Goal: Information Seeking & Learning: Find specific fact

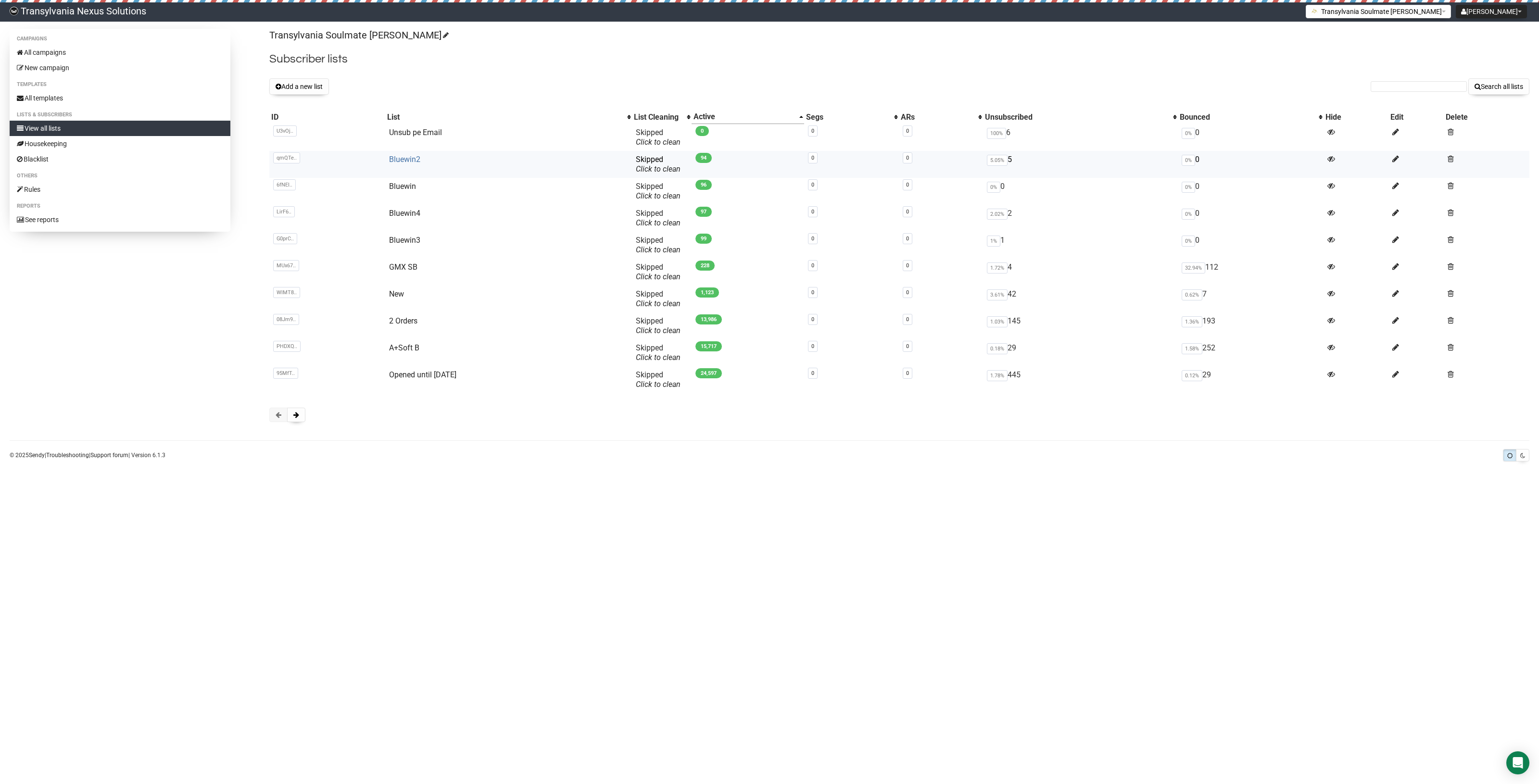
click at [389, 159] on link "Bluewin2" at bounding box center [404, 159] width 31 height 9
click at [1395, 90] on input "text" at bounding box center [1418, 87] width 96 height 11
paste input "sigiris@bluewin.ch"
click at [1386, 81] on input "sigiris@bluewin.ch" at bounding box center [1418, 87] width 96 height 11
type input "sigiris@bluewin.ch"
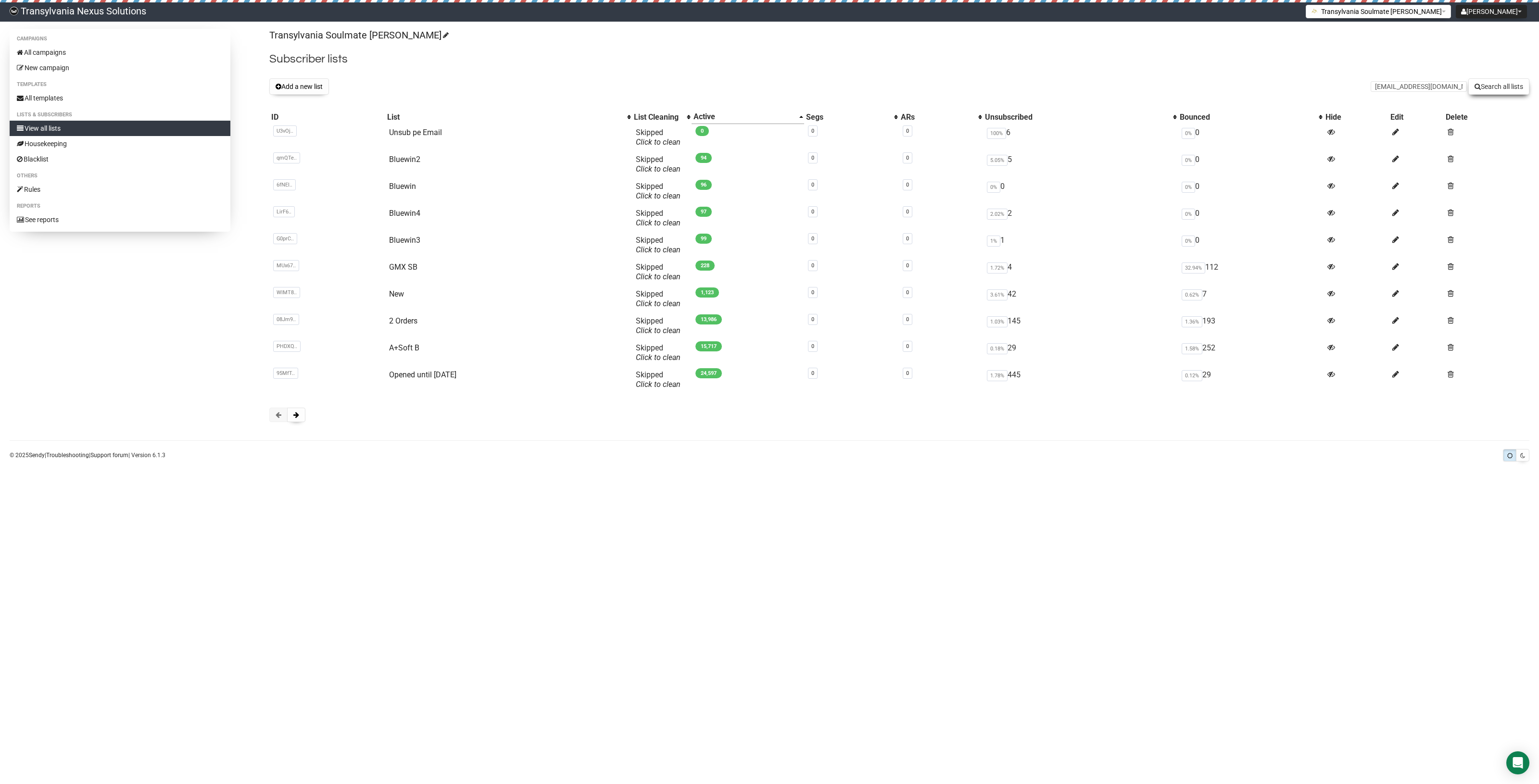
click at [1489, 80] on button "Search all lists" at bounding box center [1499, 86] width 61 height 16
click at [1406, 89] on input "text" at bounding box center [1418, 87] width 96 height 11
paste input "renate.dreier@bluewin.ch"
click at [1377, 90] on input "renate.dreier@bluewin.ch" at bounding box center [1418, 87] width 96 height 11
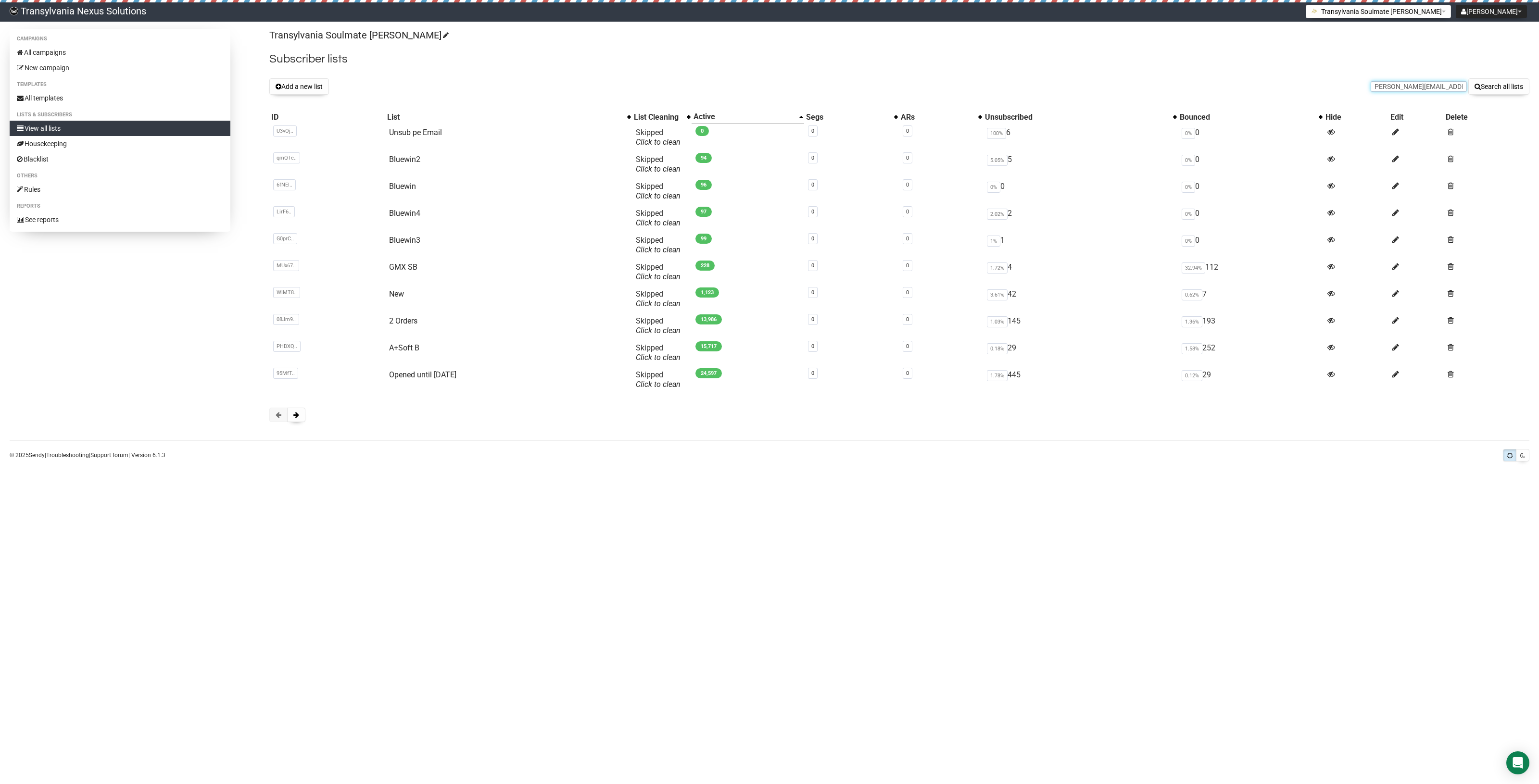
scroll to position [0, 0]
type input "renate.dreier@bluewin.ch"
click at [1490, 89] on button "Search all lists" at bounding box center [1499, 86] width 61 height 16
click at [303, 415] on button at bounding box center [296, 415] width 19 height 14
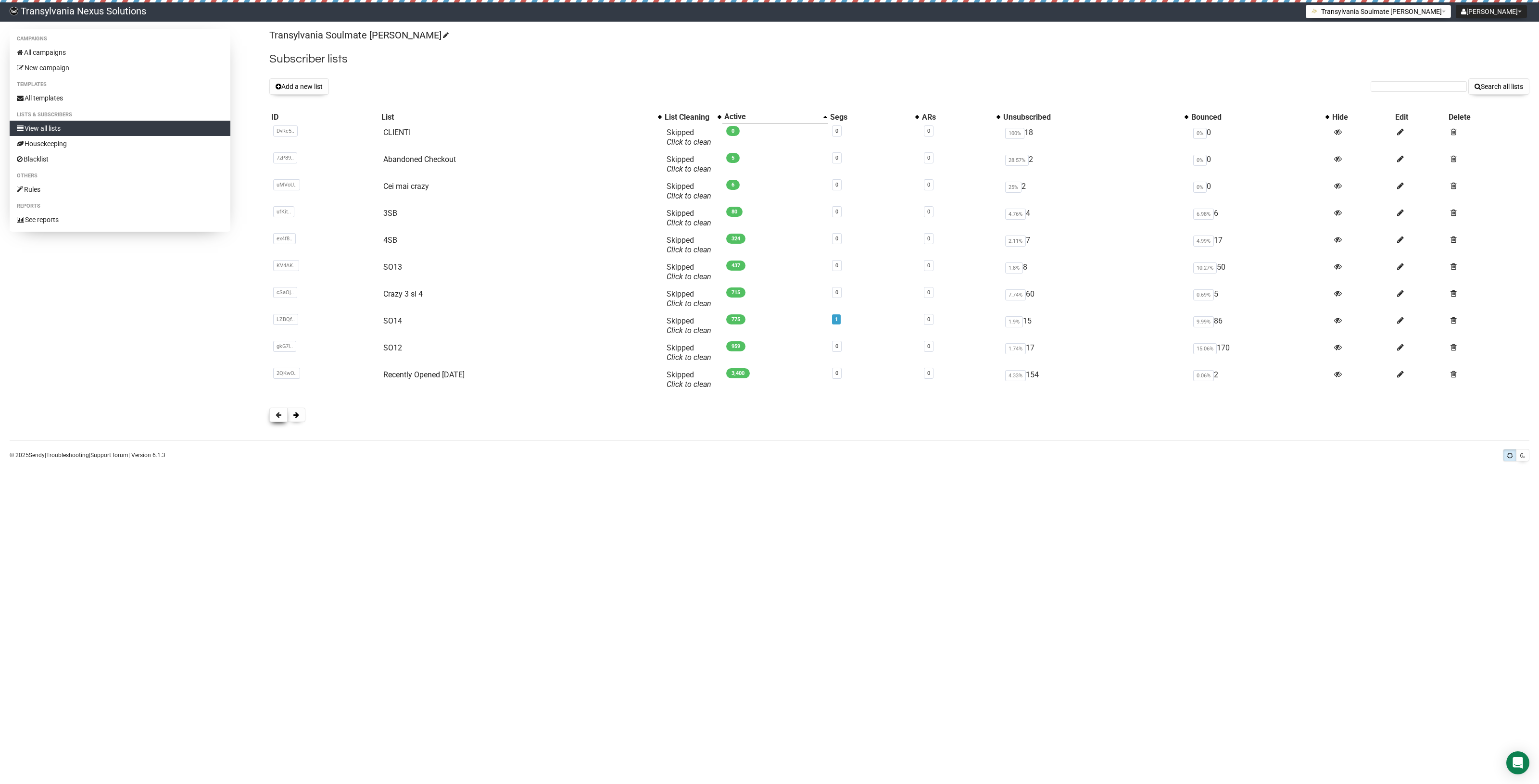
click at [277, 410] on button at bounding box center [278, 415] width 19 height 14
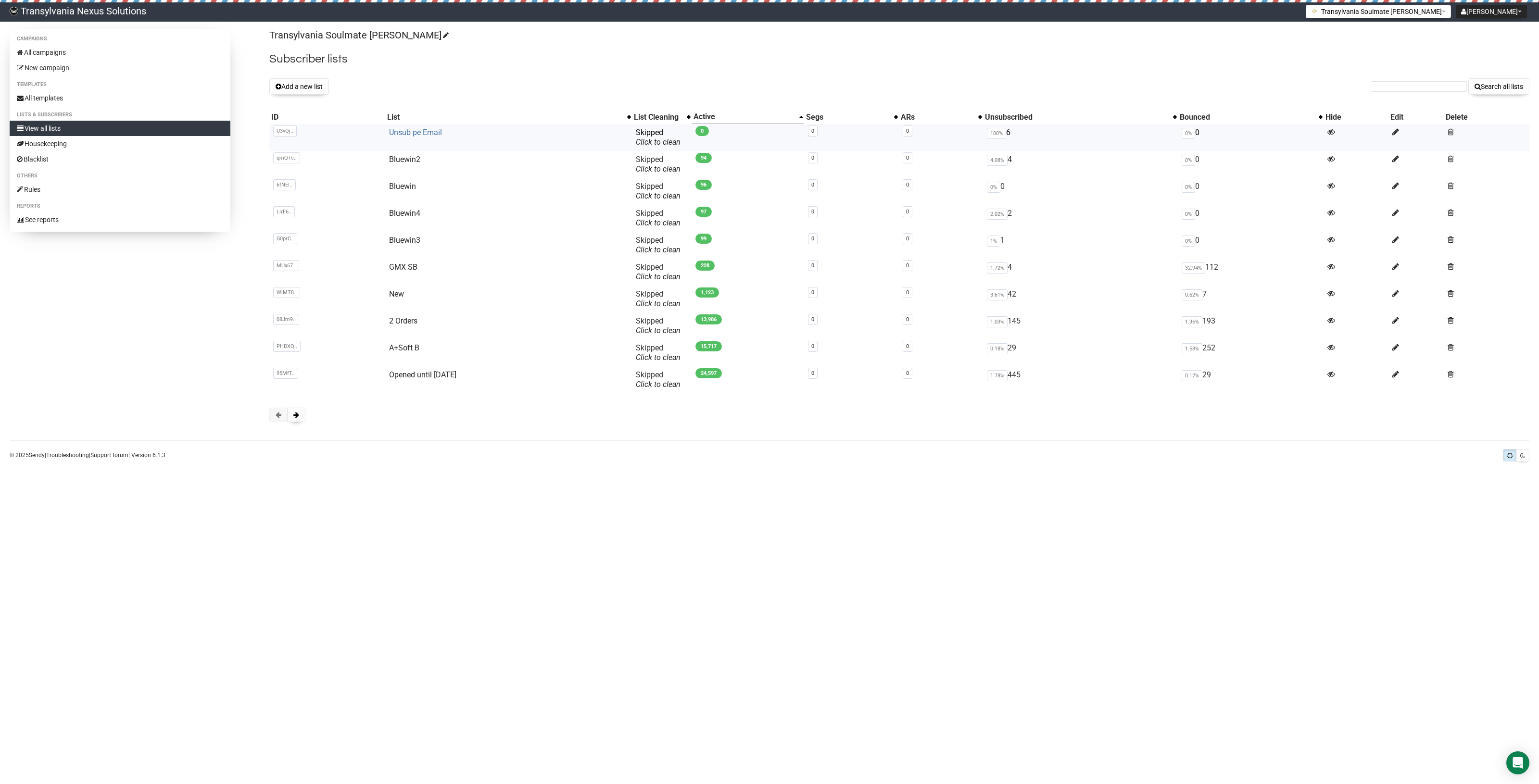
click at [425, 130] on link "Unsub pe Email" at bounding box center [415, 132] width 53 height 9
click at [1400, 91] on input "text" at bounding box center [1418, 87] width 96 height 11
paste input "renate.dreier@bluewin.ch"
type input "renate.dreier@bluewin.ch"
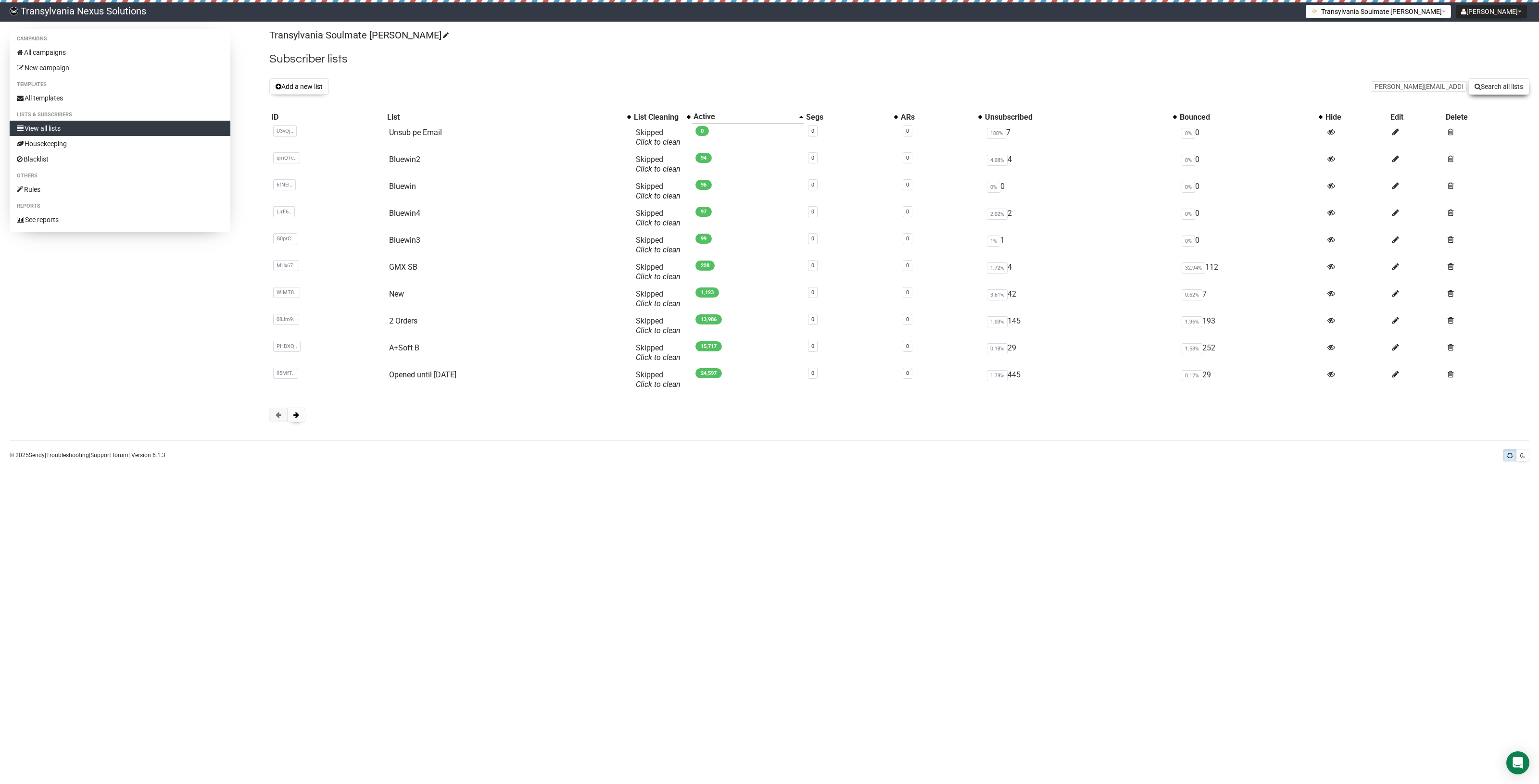
click at [1494, 88] on button "Search all lists" at bounding box center [1499, 86] width 61 height 16
click at [406, 162] on link "Bluewin2" at bounding box center [404, 159] width 31 height 9
click at [428, 169] on td "Bluewin2" at bounding box center [509, 164] width 247 height 27
click at [376, 159] on td "qmQTe.. qmQTeR9ewhANzCoM3bwzGw" at bounding box center [327, 164] width 115 height 27
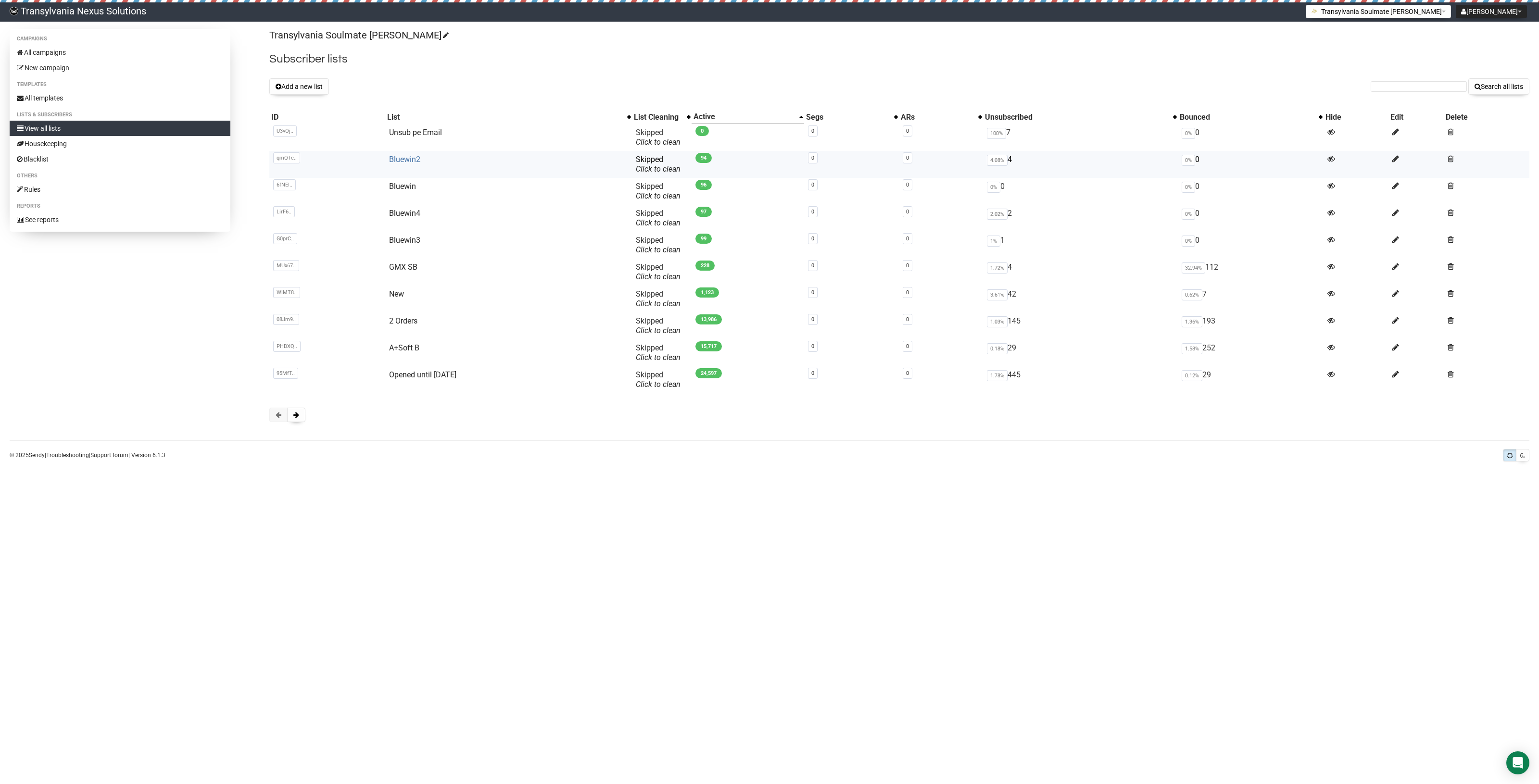
click at [390, 159] on link "Bluewin2" at bounding box center [404, 159] width 31 height 9
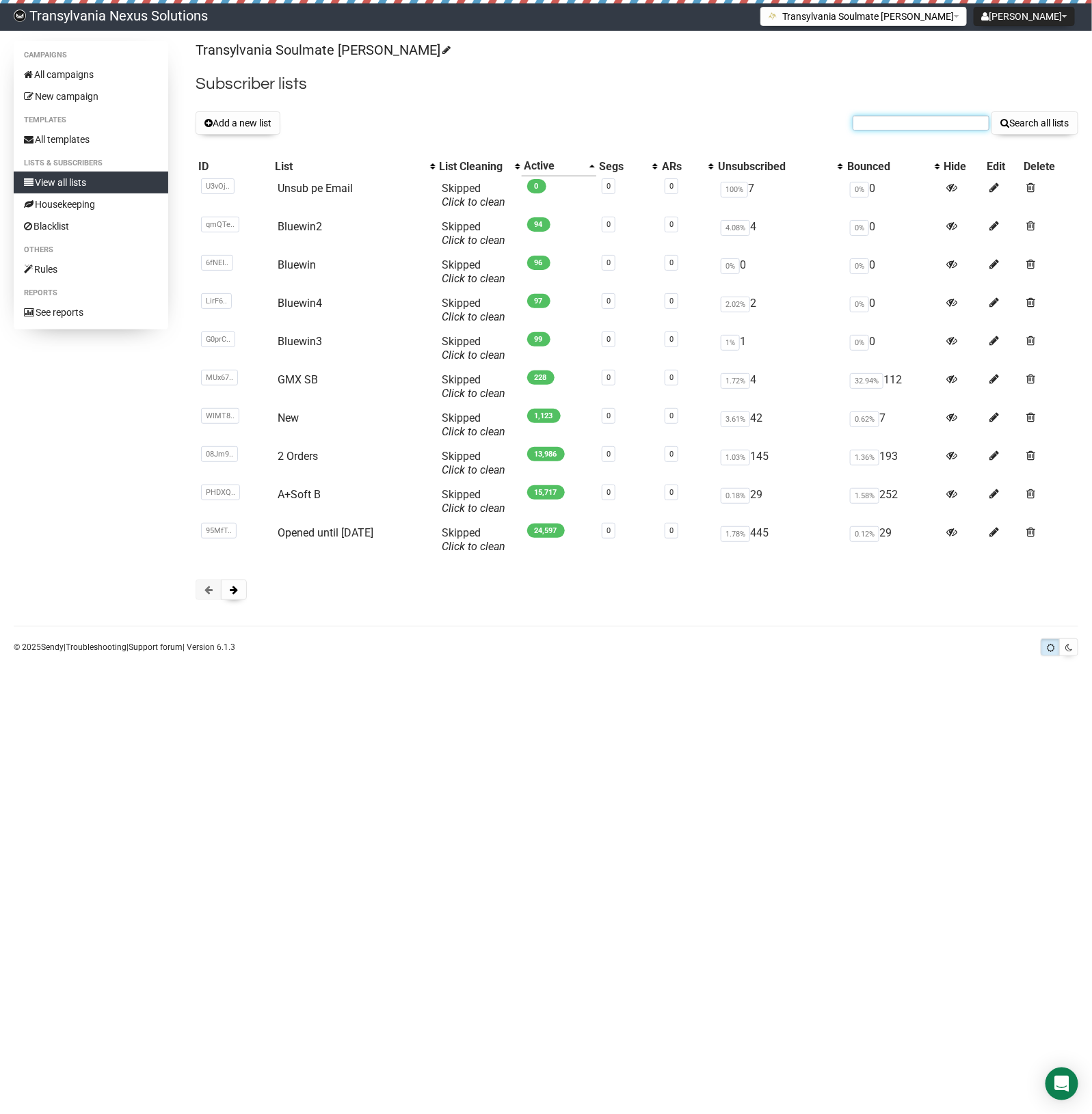
click at [862, 118] on input "text" at bounding box center [920, 123] width 137 height 15
paste input "evelyn.hunziker@bluewin.ch"
type input "evelyn.hunziker@bluewin.ch"
click at [1024, 124] on button "Search all lists" at bounding box center [1034, 122] width 87 height 23
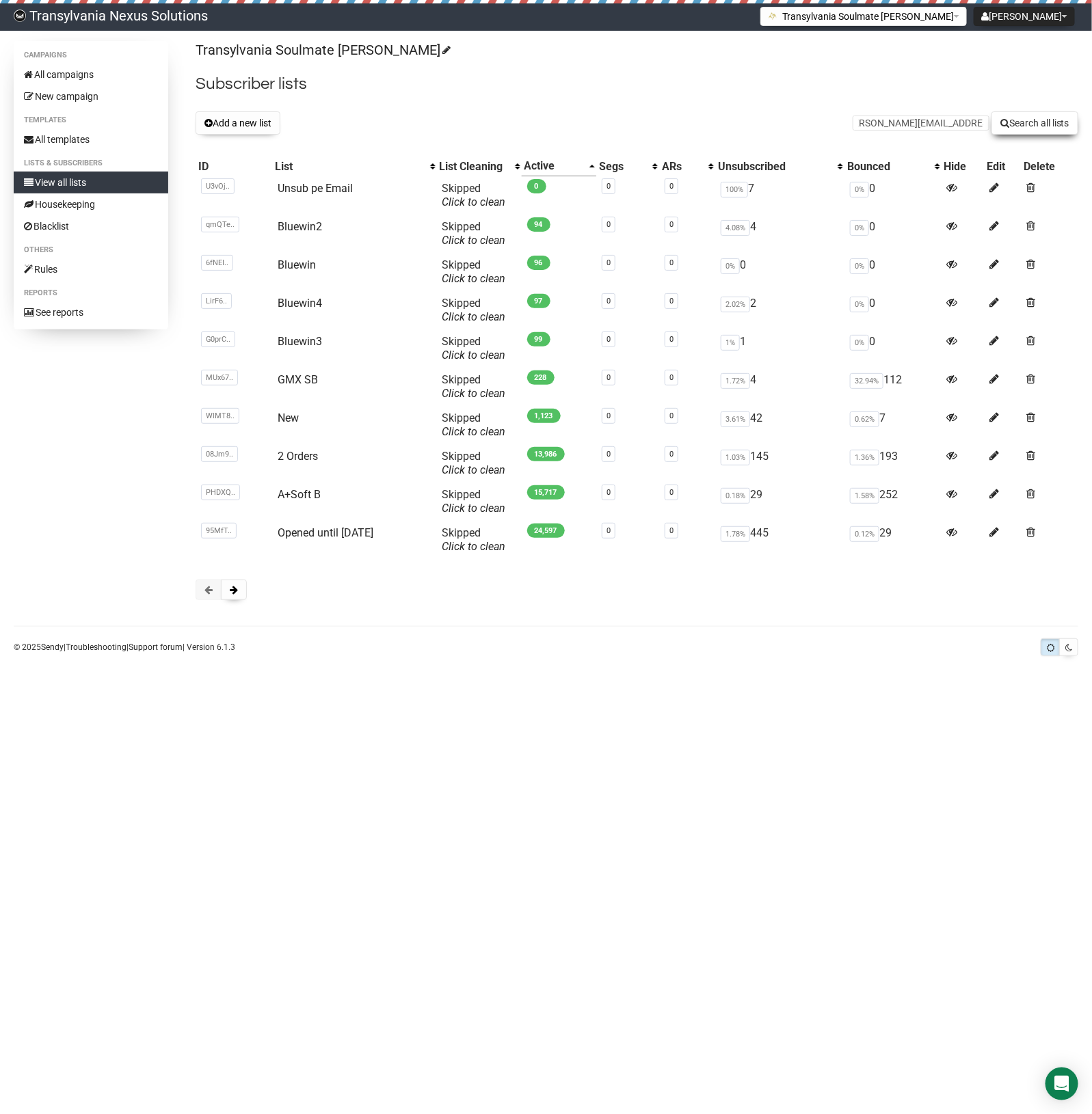
scroll to position [0, 0]
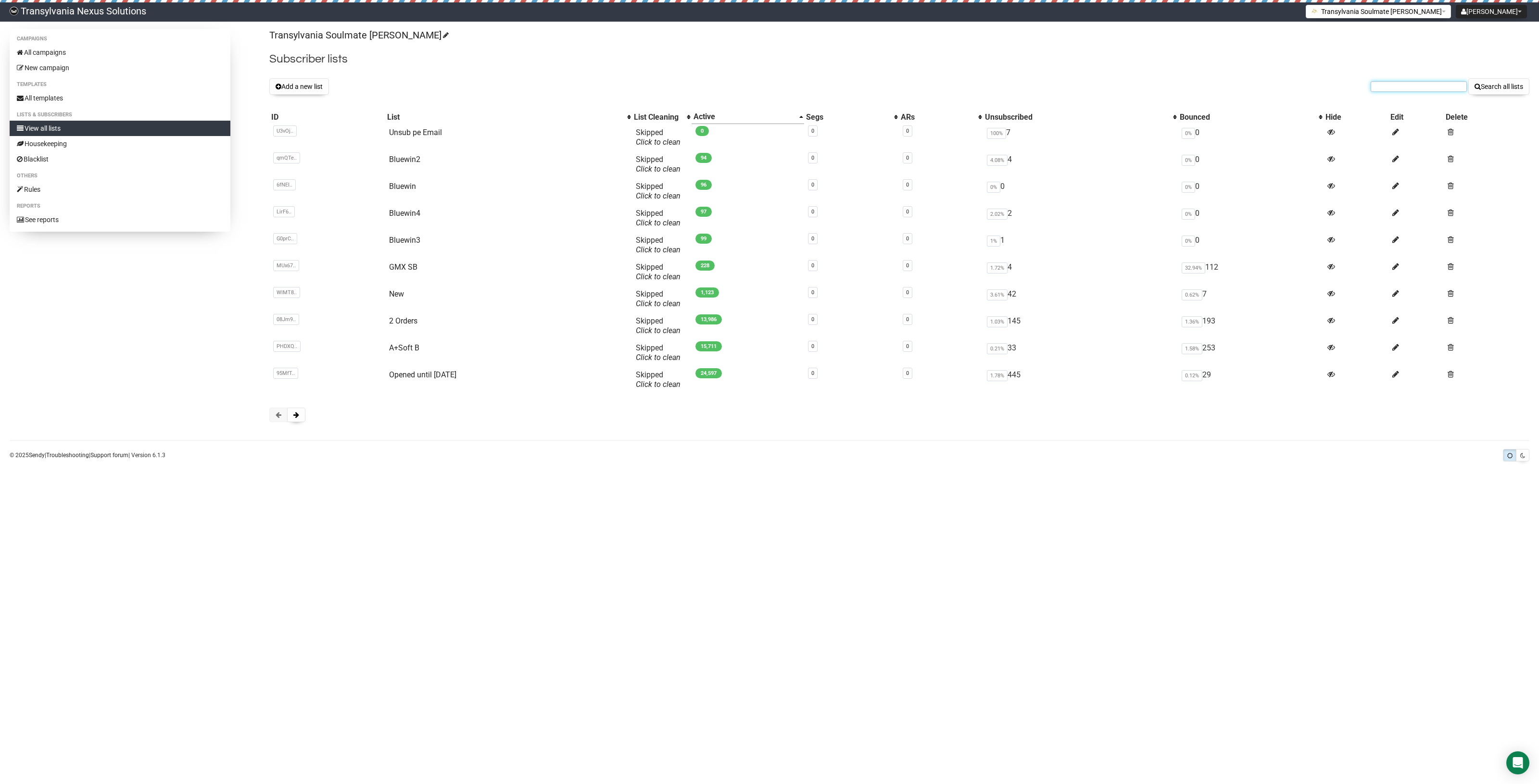
click at [1405, 82] on input "text" at bounding box center [1418, 87] width 96 height 11
paste input "[PERSON_NAME][EMAIL_ADDRESS][PERSON_NAME][DOMAIN_NAME]"
type input "[PERSON_NAME][EMAIL_ADDRESS][PERSON_NAME][DOMAIN_NAME]"
click at [1498, 82] on button "Search all lists" at bounding box center [1499, 86] width 61 height 16
click at [71, 57] on link "All campaigns" at bounding box center [119, 53] width 220 height 16
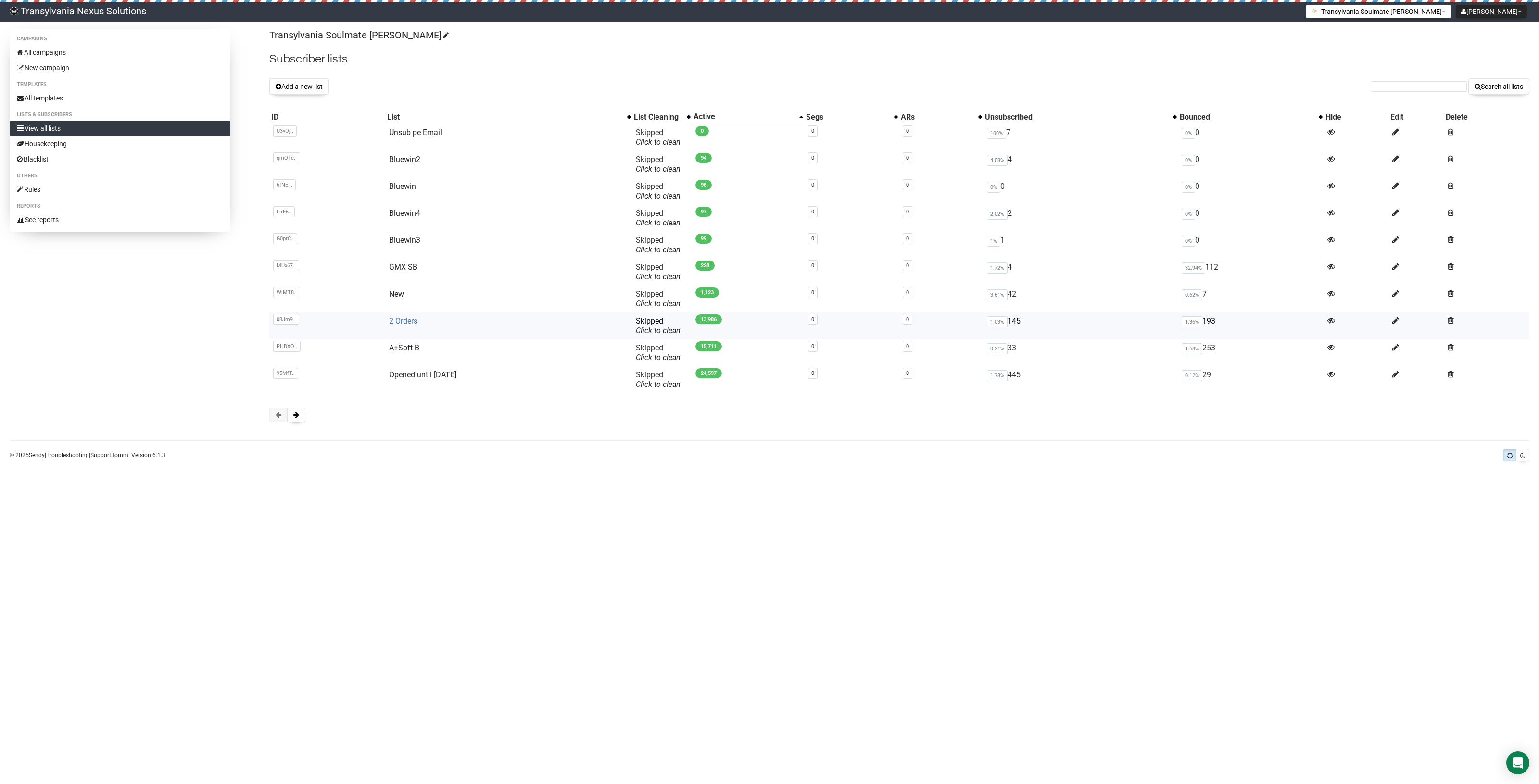
click at [406, 318] on link "2 Orders" at bounding box center [403, 321] width 28 height 9
